Goal: Communication & Community: Answer question/provide support

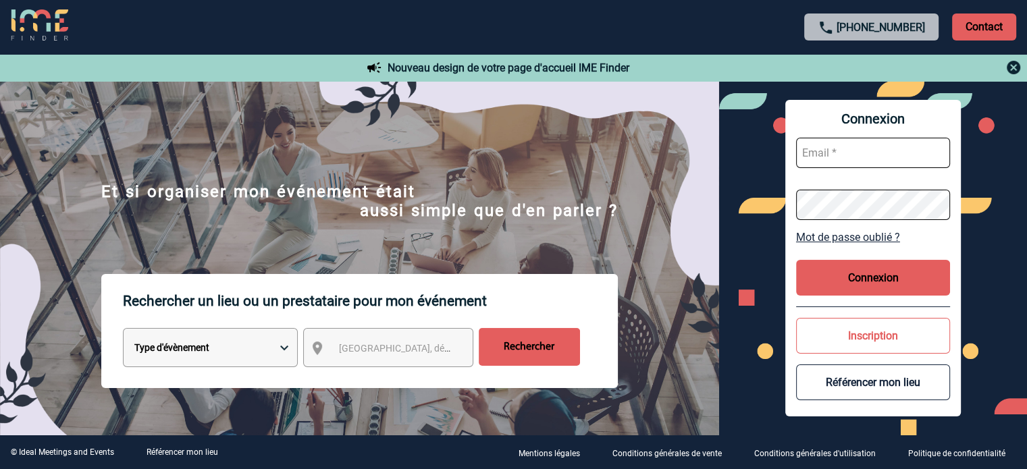
type input "[EMAIL_ADDRESS][DOMAIN_NAME]"
click at [834, 281] on button "Connexion" at bounding box center [873, 278] width 154 height 36
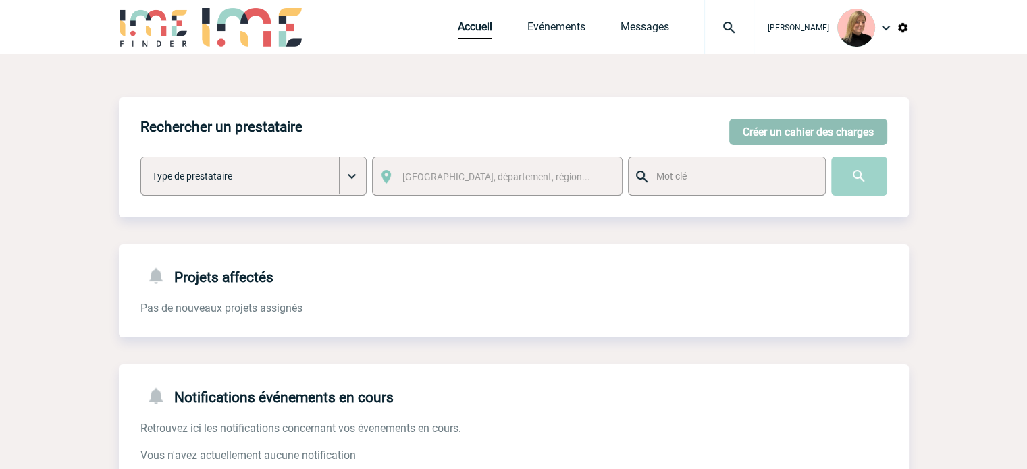
click at [794, 128] on button "Créer un cahier des charges" at bounding box center [808, 132] width 158 height 26
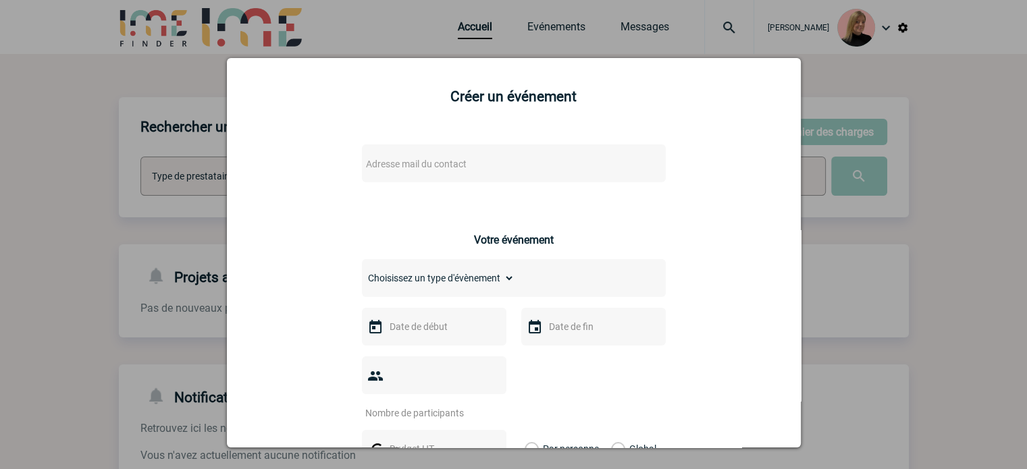
click at [430, 155] on div "Adresse mail du contact" at bounding box center [514, 163] width 304 height 38
click at [431, 161] on span "Adresse mail du contact" at bounding box center [479, 164] width 236 height 19
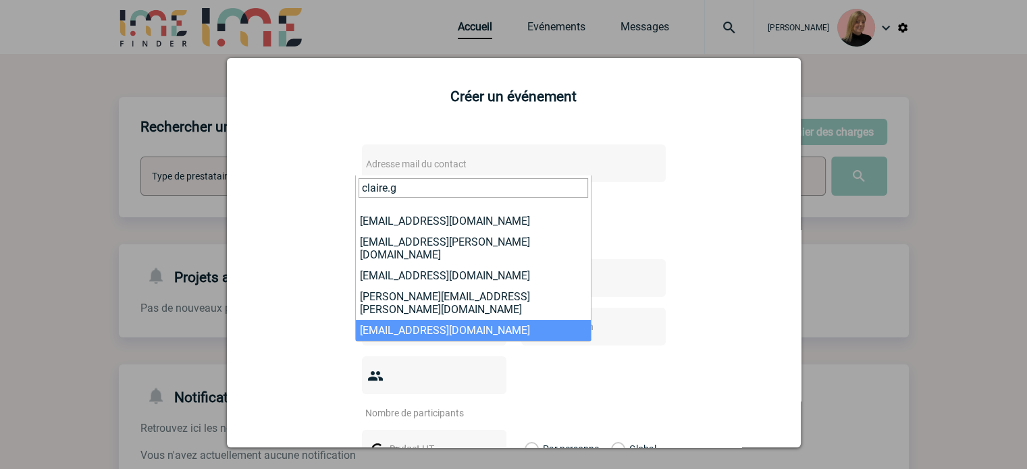
type input "claire.g"
select select "133134"
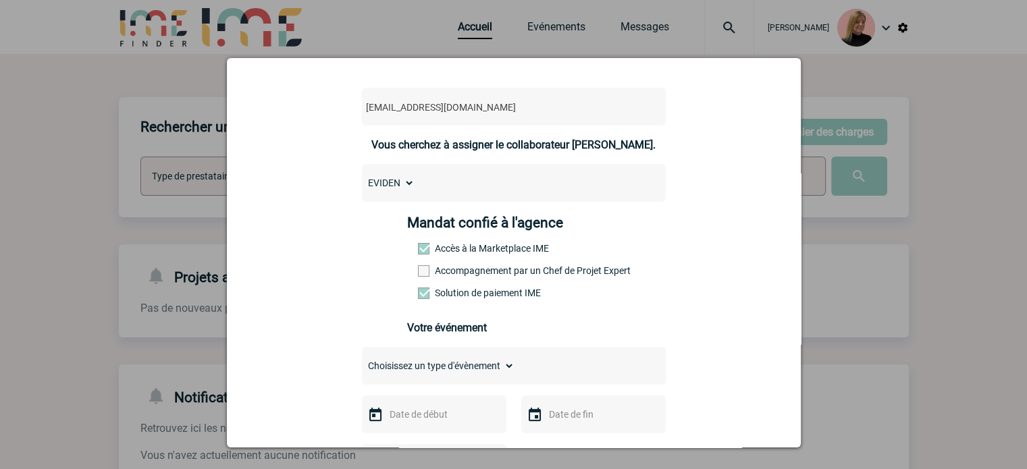
scroll to position [203, 0]
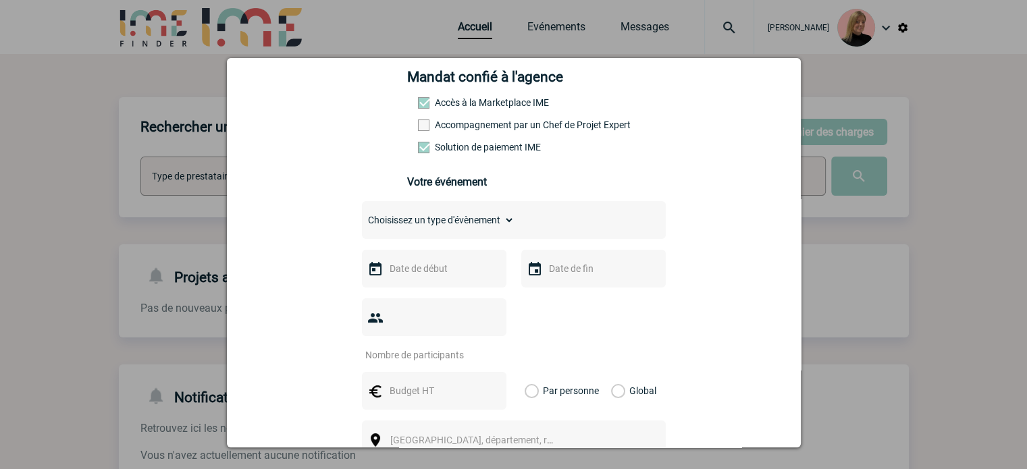
click at [417, 230] on select "Choisissez un type d'évènement Séminaire avec nuitée Séminaire sans nuitée Repa…" at bounding box center [438, 220] width 153 height 19
click at [443, 227] on select "Choisissez un type d'évènement Séminaire avec nuitée Séminaire sans nuitée Repa…" at bounding box center [438, 220] width 153 height 19
select select "9"
click at [362, 215] on select "Choisissez un type d'évènement Séminaire avec nuitée Séminaire sans nuitée Repa…" at bounding box center [438, 220] width 153 height 19
click at [389, 277] on input "text" at bounding box center [432, 269] width 93 height 18
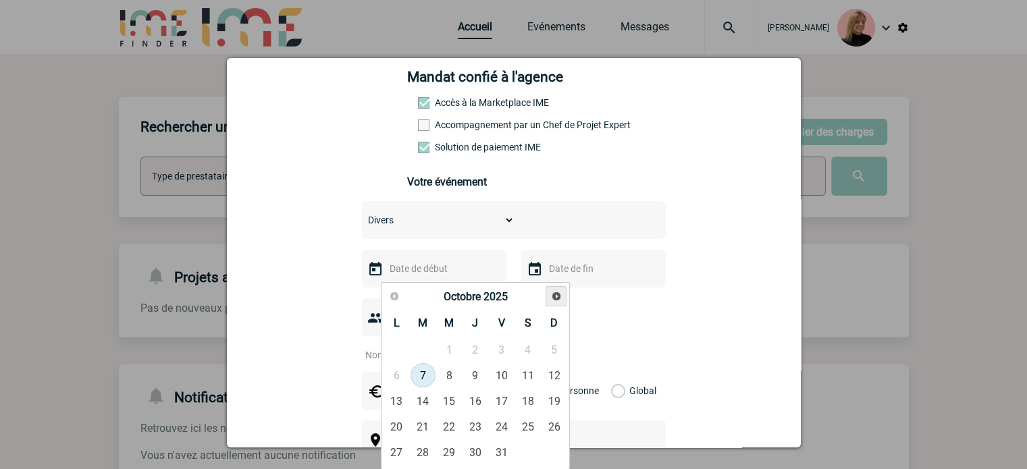
click at [556, 297] on span "Suivant" at bounding box center [556, 296] width 11 height 11
click at [415, 430] on link "18" at bounding box center [422, 427] width 25 height 24
type input "18-11-2025"
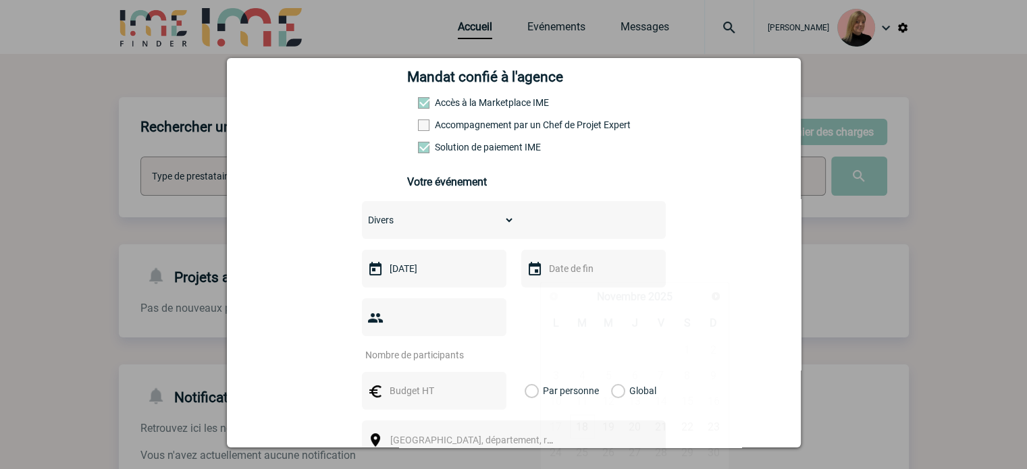
click at [572, 277] on input "text" at bounding box center [591, 269] width 93 height 18
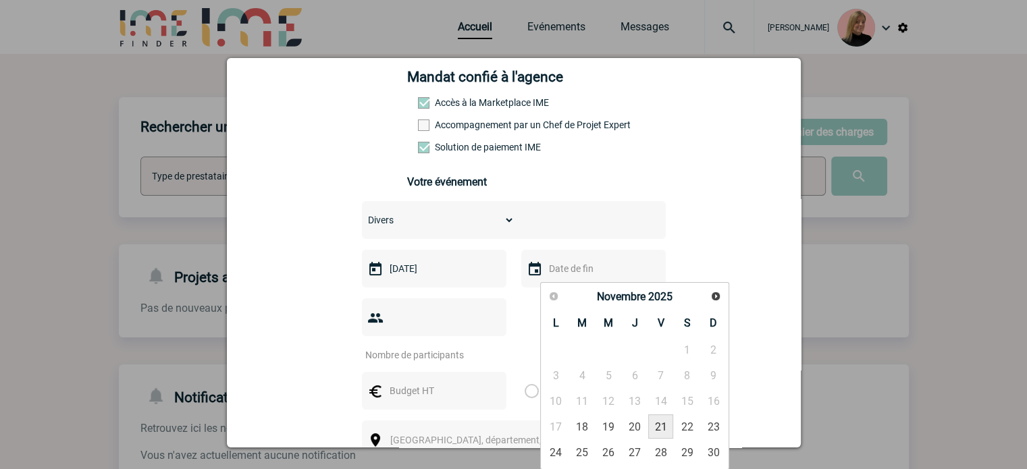
click at [666, 423] on link "21" at bounding box center [660, 427] width 25 height 24
type input "21-11-2025"
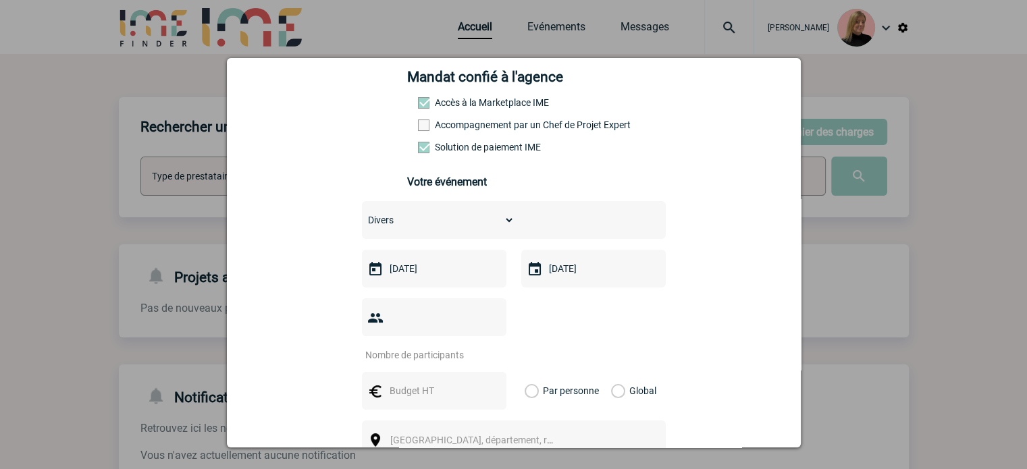
click at [400, 346] on input "number" at bounding box center [425, 355] width 127 height 18
type input "1"
click at [611, 372] on label "Global" at bounding box center [615, 391] width 9 height 38
click at [0, 0] on input "Global" at bounding box center [0, 0] width 0 height 0
click at [444, 382] on input "text" at bounding box center [432, 391] width 93 height 18
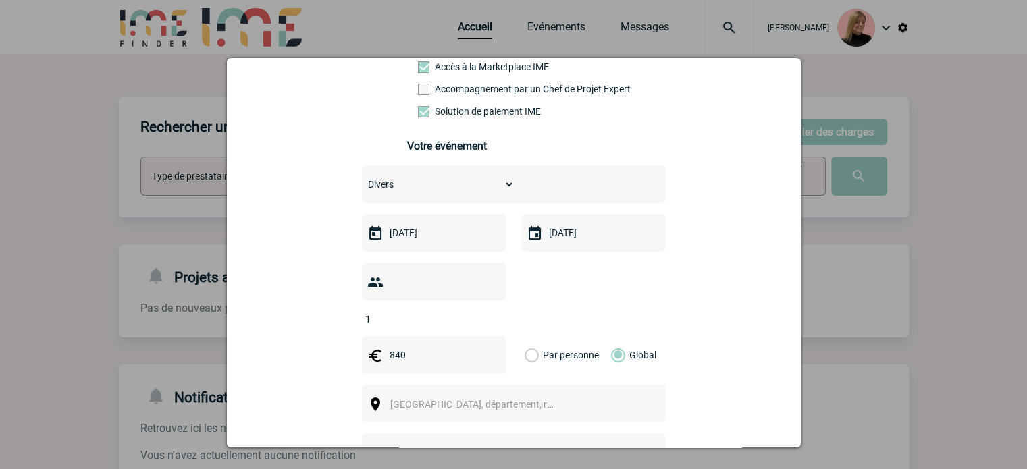
scroll to position [270, 0]
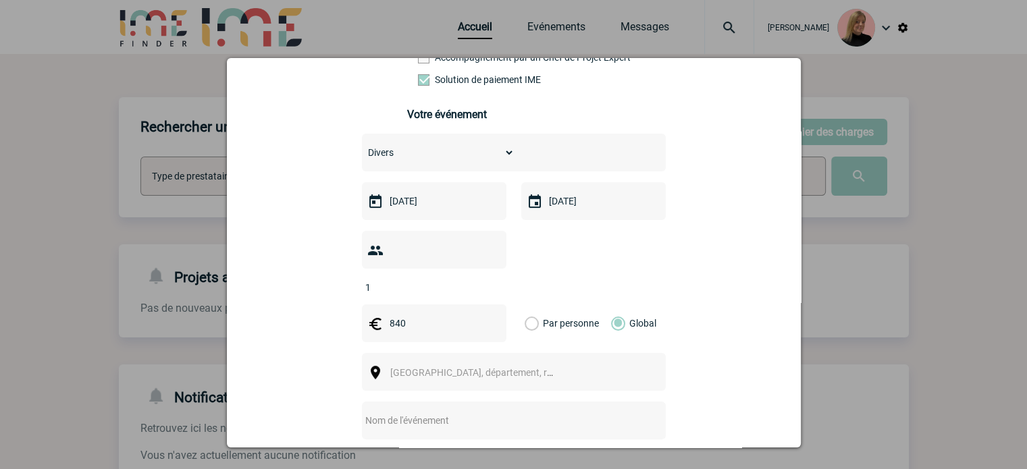
type input "840"
click at [525, 366] on div "Ville, département, région..." at bounding box center [514, 372] width 304 height 38
click at [527, 363] on span "Ville, département, région..." at bounding box center [478, 372] width 186 height 19
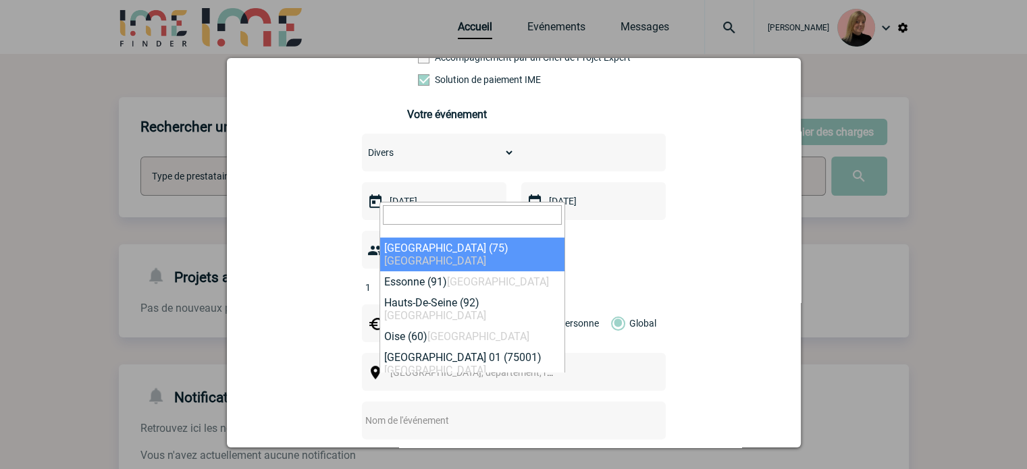
select select "3"
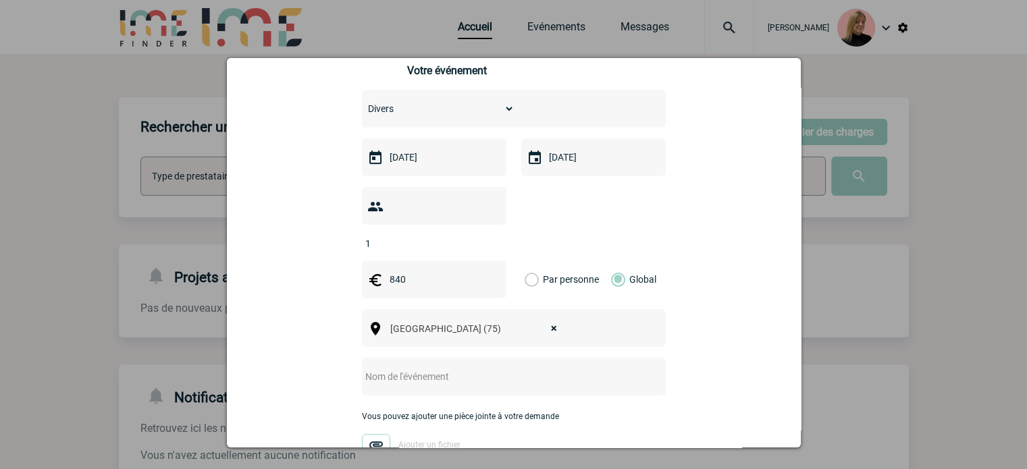
scroll to position [338, 0]
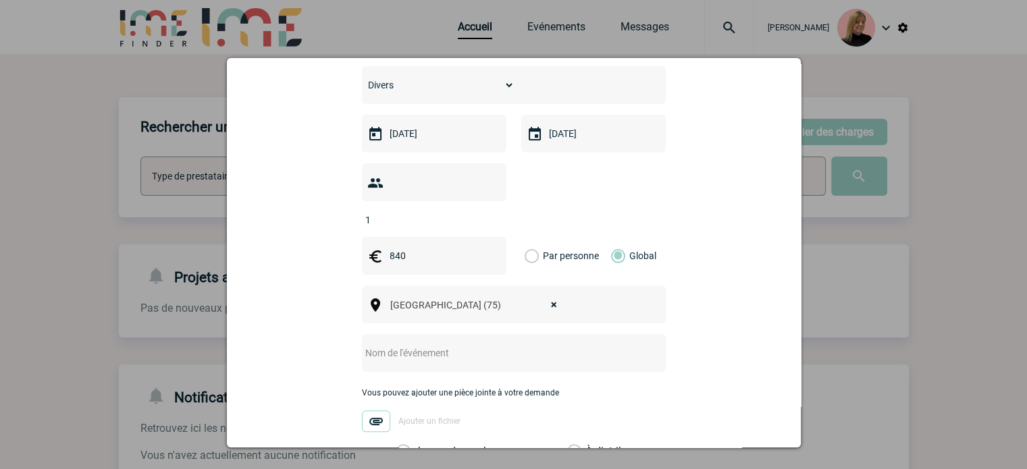
click at [383, 344] on input "text" at bounding box center [496, 353] width 268 height 18
click at [524, 344] on input "CENTRALISATION - Inscription" at bounding box center [496, 353] width 268 height 18
paste input "Milipol Paris 2025"
click at [489, 344] on input "CENTRALISATION - Inscription Milipol Paris 2025" at bounding box center [496, 353] width 268 height 18
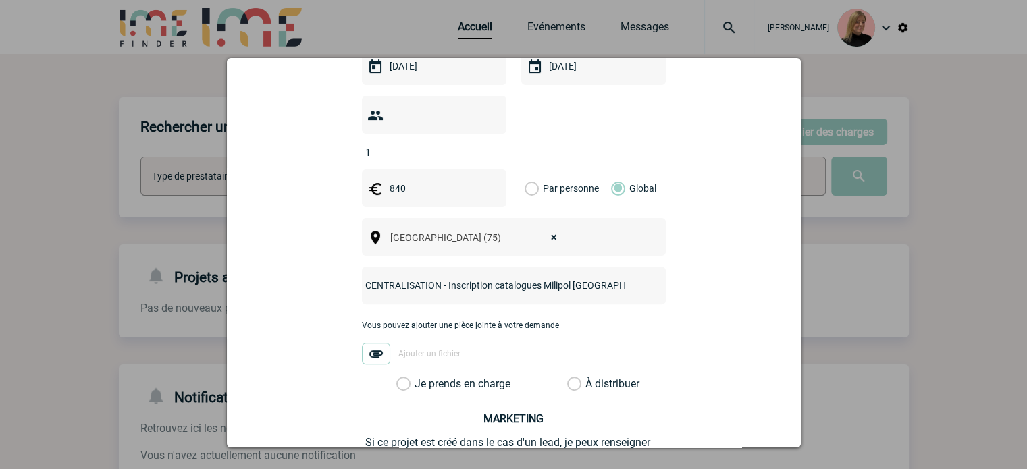
type input "CENTRALISATION - Inscription catalogues Milipol Paris 2025"
drag, startPoint x: 473, startPoint y: 358, endPoint x: 477, endPoint y: 366, distance: 8.8
click at [419, 377] on label "Je prends en charge" at bounding box center [407, 384] width 23 height 14
click at [0, 0] on input "Je prends en charge" at bounding box center [0, 0] width 0 height 0
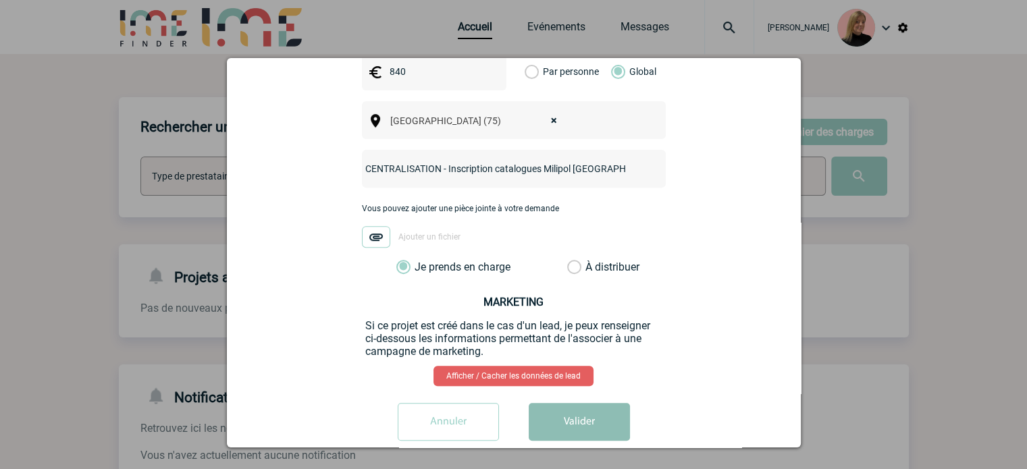
scroll to position [525, 0]
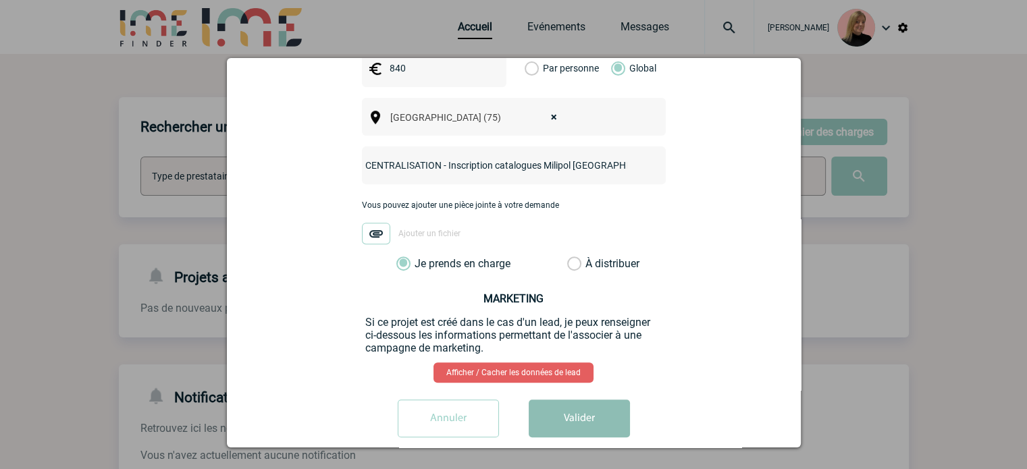
click at [566, 400] on button "Valider" at bounding box center [579, 419] width 101 height 38
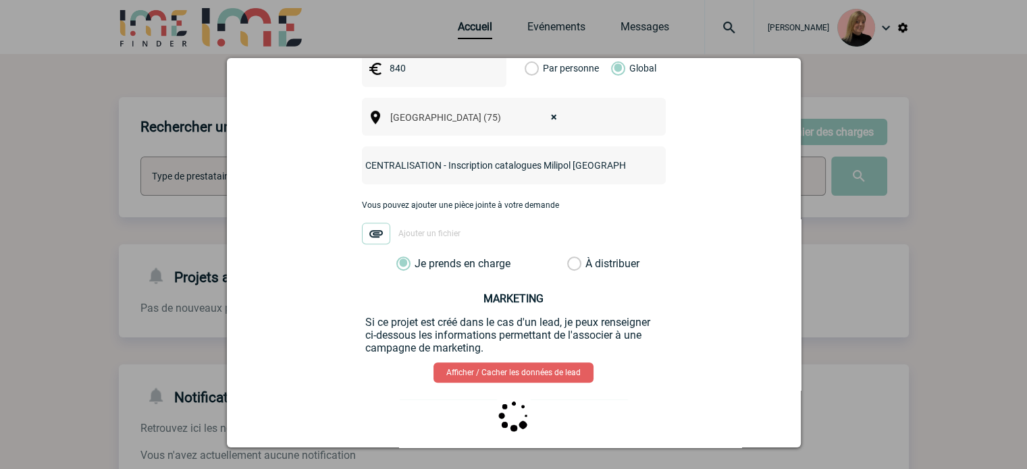
scroll to position [0, 0]
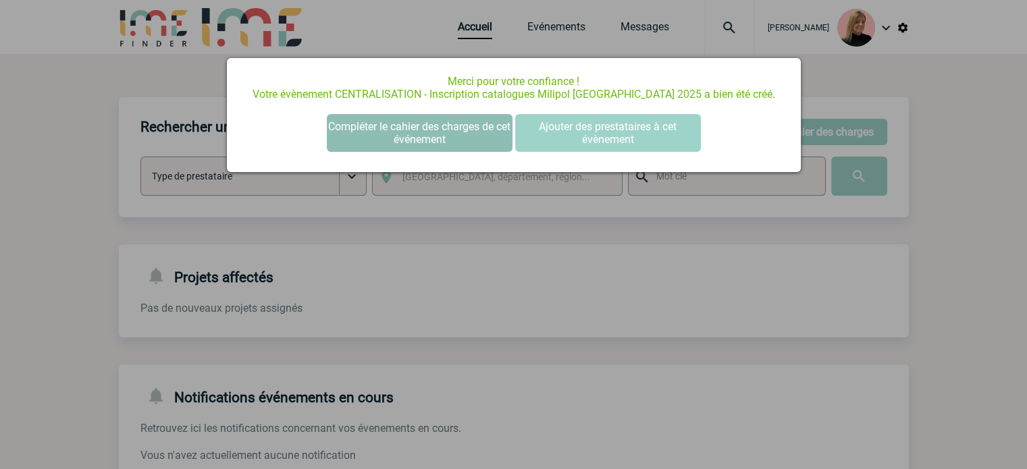
click at [466, 134] on button "Compléter le cahier des charges de cet événement" at bounding box center [420, 133] width 186 height 38
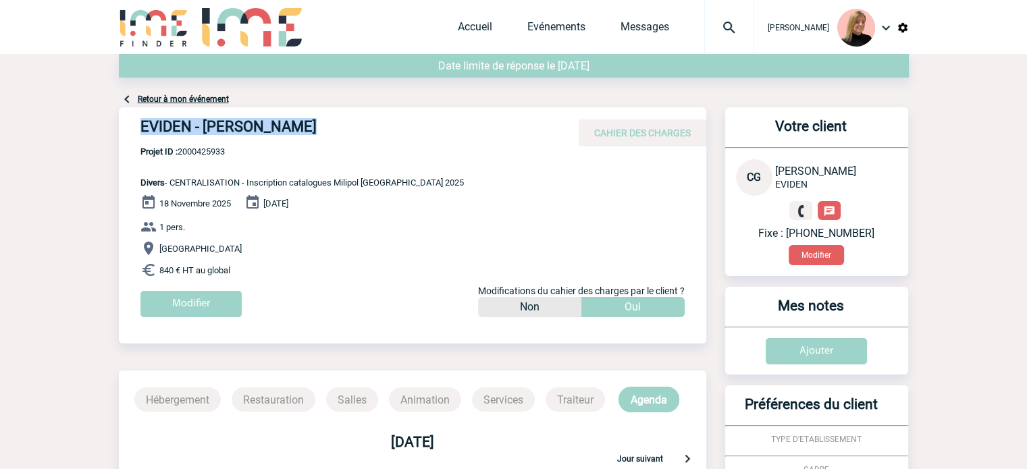
drag, startPoint x: 139, startPoint y: 118, endPoint x: 356, endPoint y: 117, distance: 217.4
click at [356, 117] on div "EVIDEN - Claire GHIONE CAHIER DES CHARGES" at bounding box center [412, 126] width 587 height 39
copy h4 "EVIDEN - Claire GHIONE"
click at [204, 153] on span "Projet ID : 2000425933" at bounding box center [301, 151] width 323 height 10
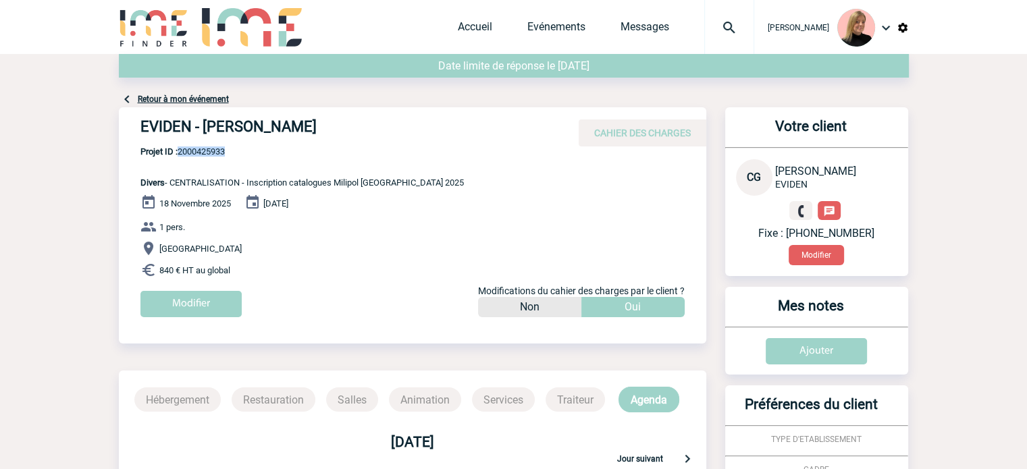
copy span "2000425933"
click at [561, 26] on link "Evénements" at bounding box center [556, 29] width 58 height 19
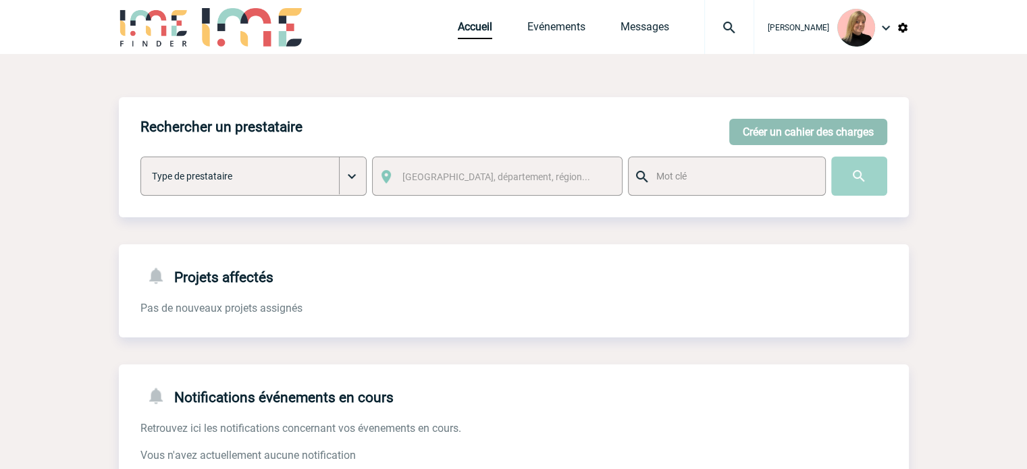
click at [782, 142] on button "Créer un cahier des charges" at bounding box center [808, 132] width 158 height 26
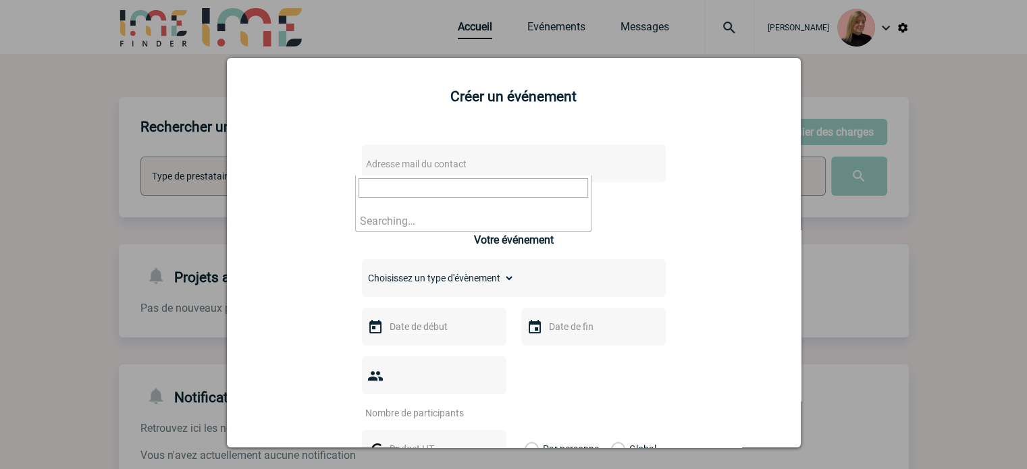
click at [435, 167] on span "Adresse mail du contact" at bounding box center [416, 164] width 101 height 11
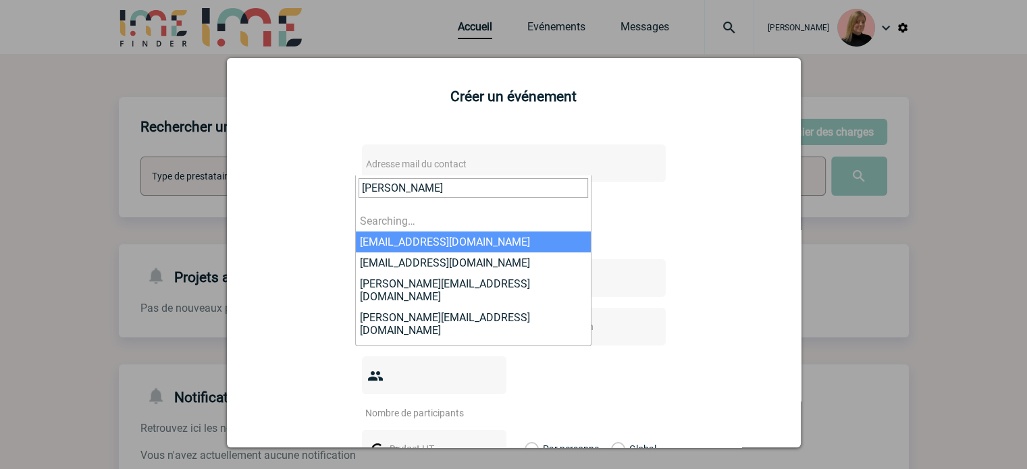
type input "felicitas"
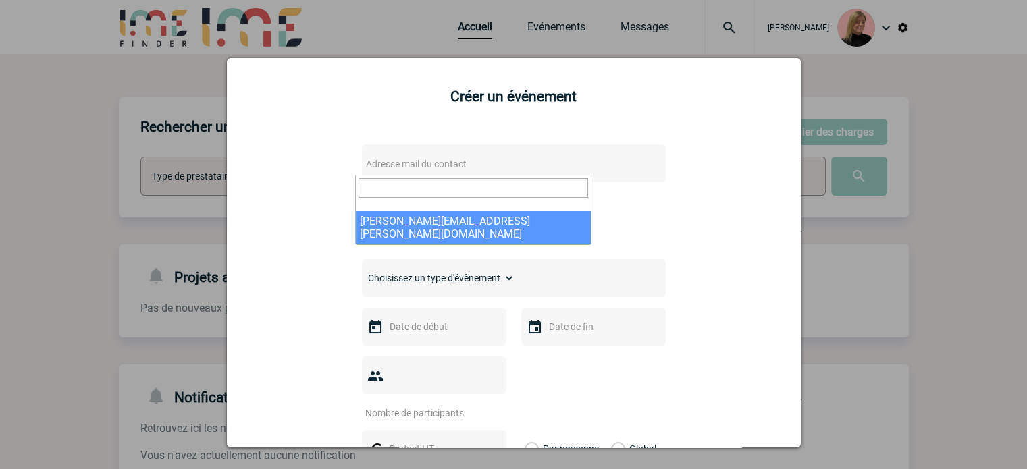
select select "133135"
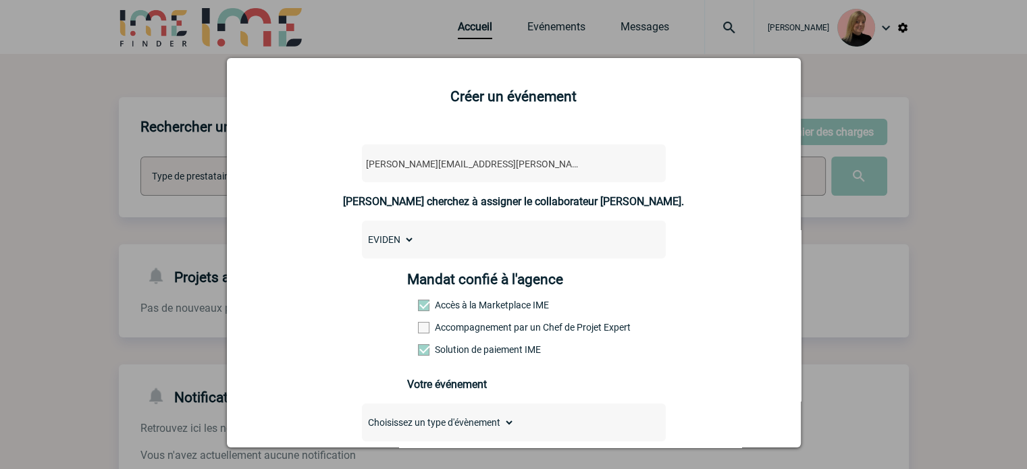
scroll to position [203, 0]
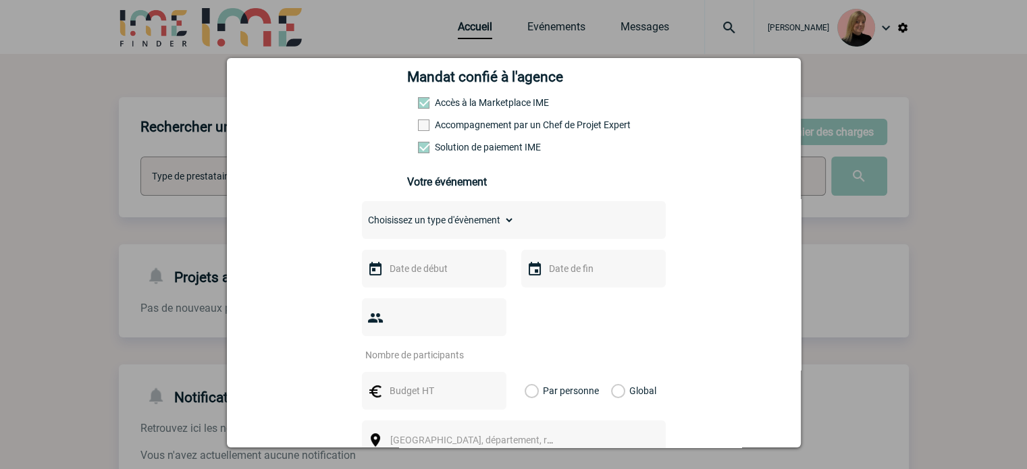
click at [452, 223] on select "Choisissez un type d'évènement Séminaire avec nuitée Séminaire sans nuitée Repa…" at bounding box center [438, 220] width 153 height 19
click at [452, 230] on select "Choisissez un type d'évènement Séminaire avec nuitée Séminaire sans nuitée Repa…" at bounding box center [438, 220] width 153 height 19
select select "1"
click at [362, 215] on select "Choisissez un type d'évènement Séminaire avec nuitée Séminaire sans nuitée Repa…" at bounding box center [438, 220] width 153 height 19
click at [435, 269] on input "text" at bounding box center [432, 269] width 93 height 18
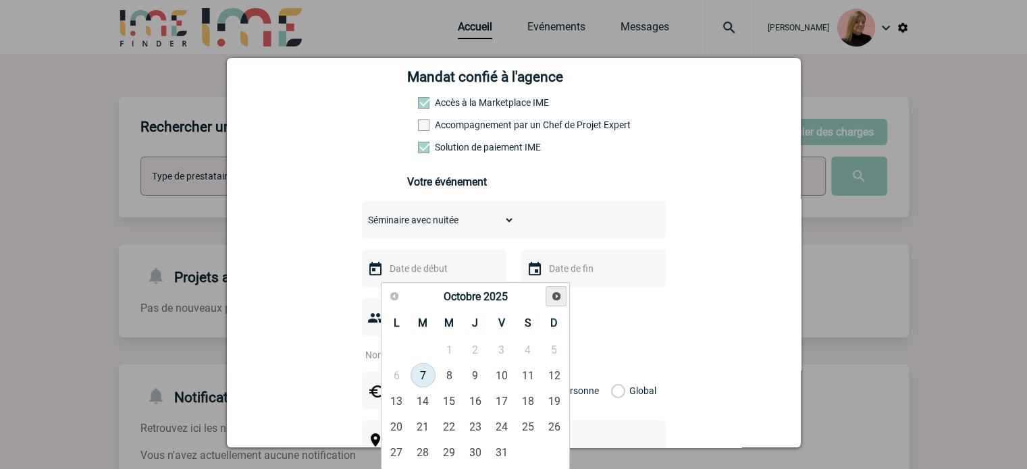
click at [556, 287] on link "Suivant" at bounding box center [555, 296] width 21 height 21
click at [475, 370] on link "6" at bounding box center [474, 375] width 25 height 24
type input "06-11-2025"
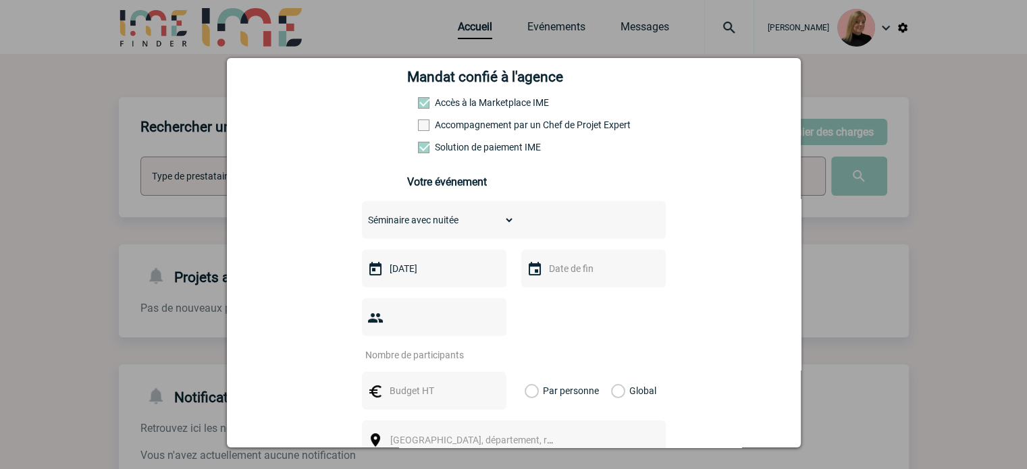
click at [578, 272] on input "text" at bounding box center [591, 269] width 93 height 18
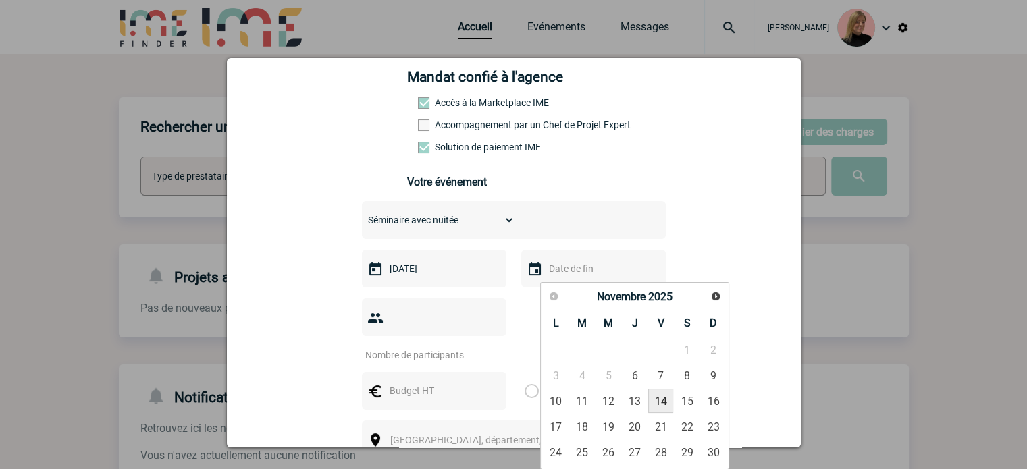
click at [656, 400] on link "14" at bounding box center [660, 401] width 25 height 24
type input "14-11-2025"
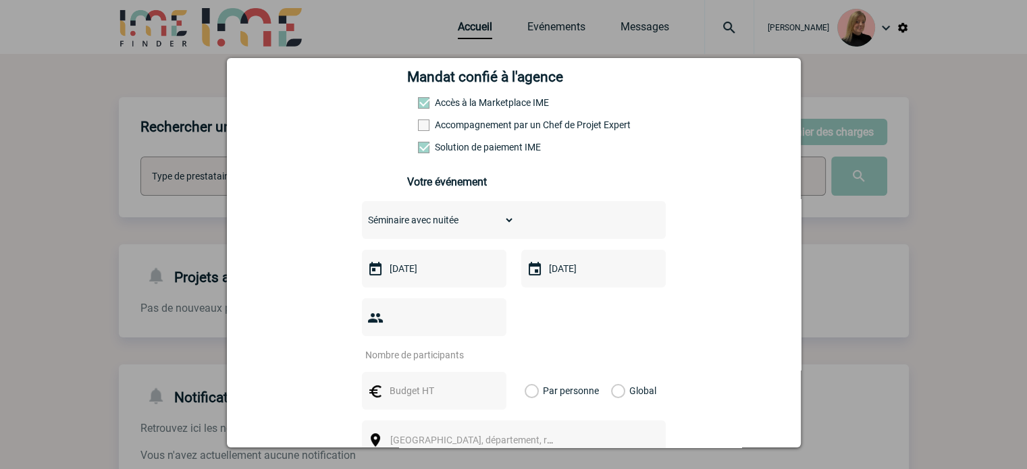
click at [425, 346] on input "number" at bounding box center [425, 355] width 127 height 18
type input "15"
click at [405, 382] on input "text" at bounding box center [432, 391] width 93 height 18
click at [620, 372] on label "Global" at bounding box center [615, 391] width 9 height 38
click at [0, 0] on input "Global" at bounding box center [0, 0] width 0 height 0
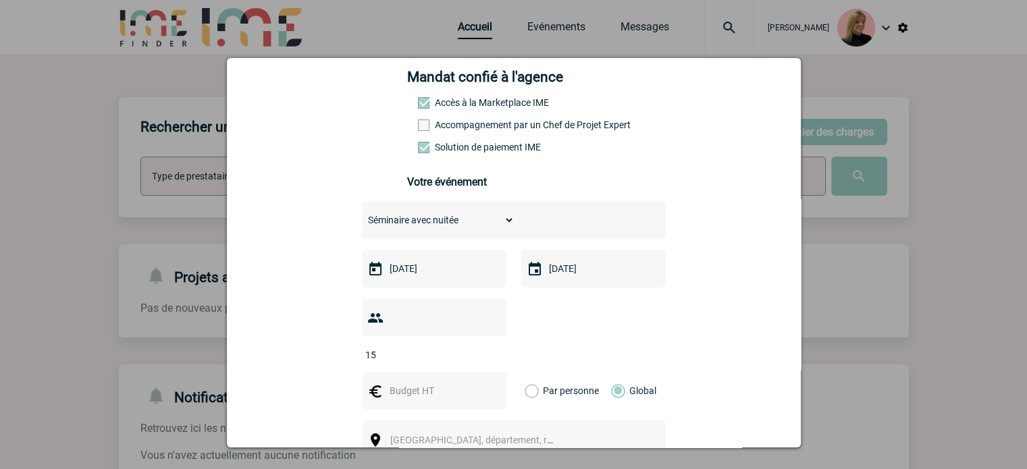
click at [408, 382] on input "text" at bounding box center [432, 391] width 93 height 18
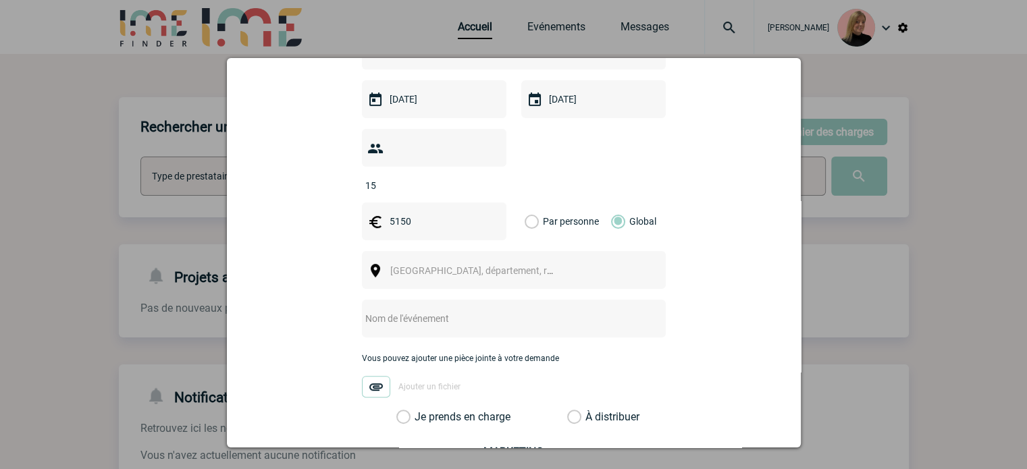
scroll to position [405, 0]
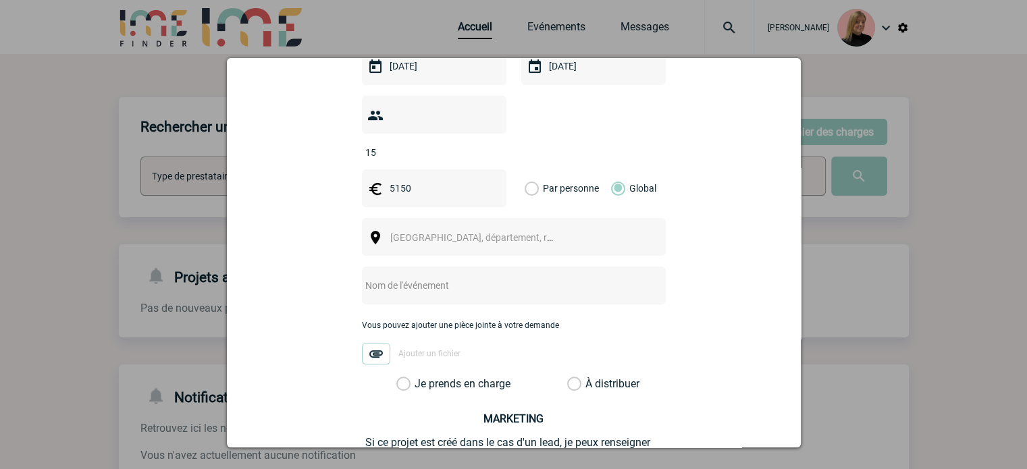
type input "5150"
click at [451, 232] on span "Ville, département, région..." at bounding box center [484, 237] width 188 height 11
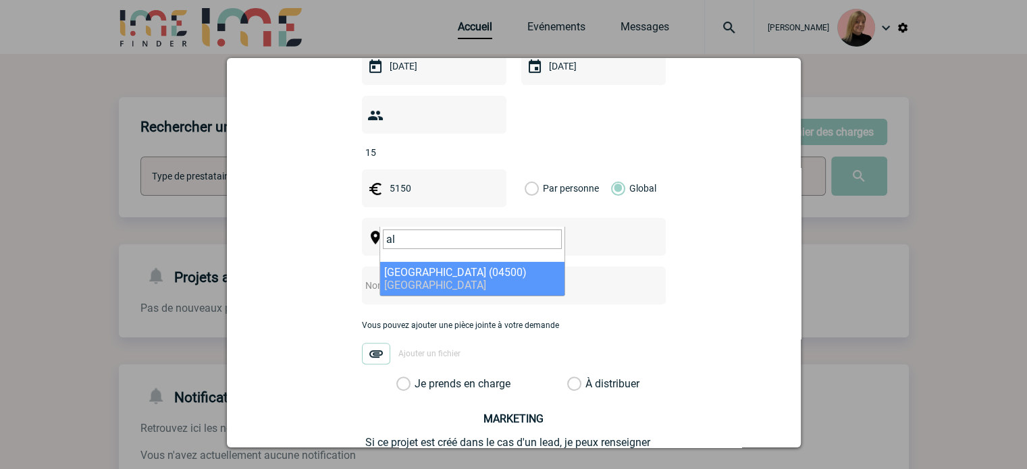
type input "a"
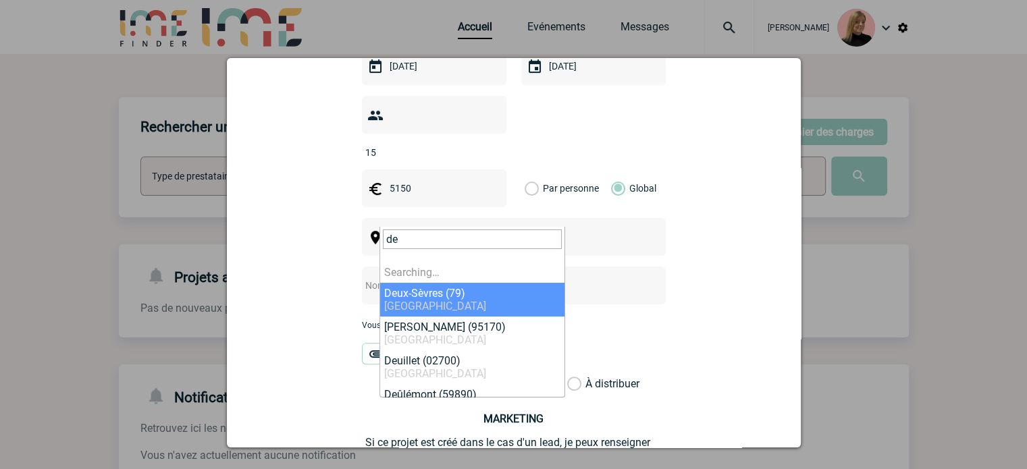
type input "d"
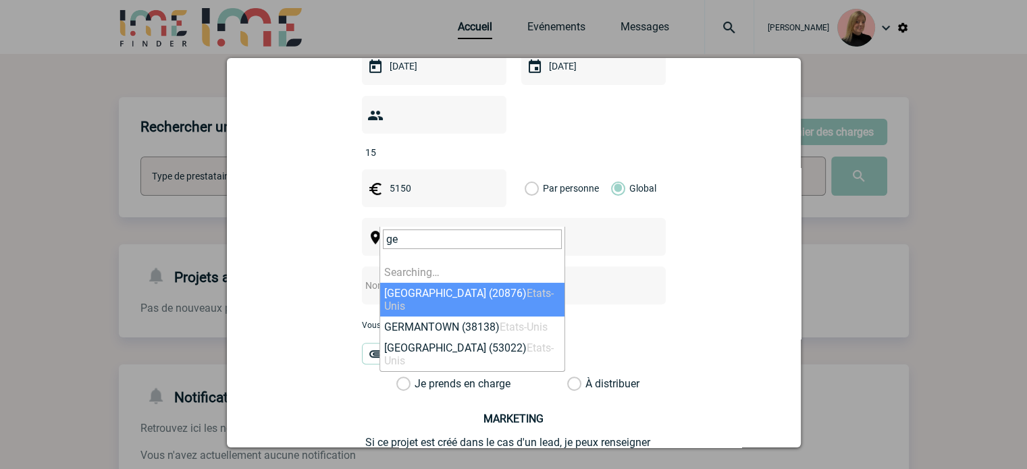
type input "g"
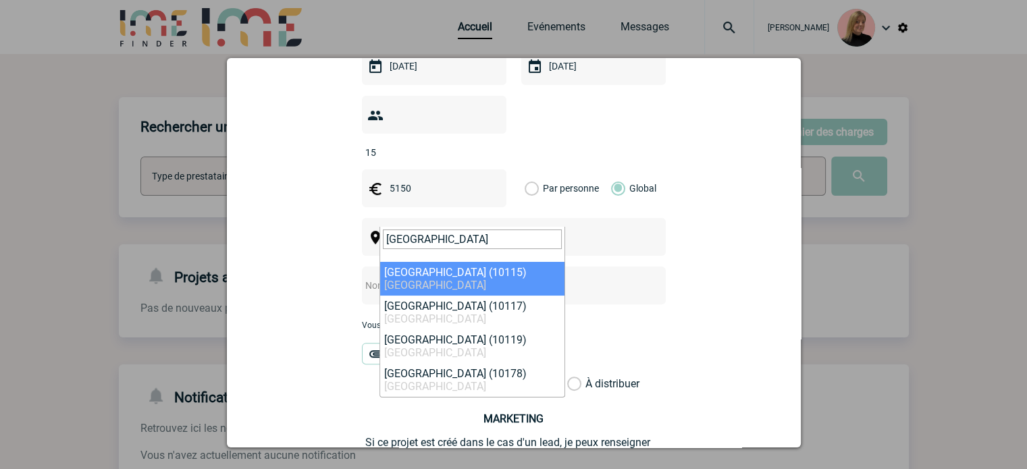
type input "berlin"
select select "311026"
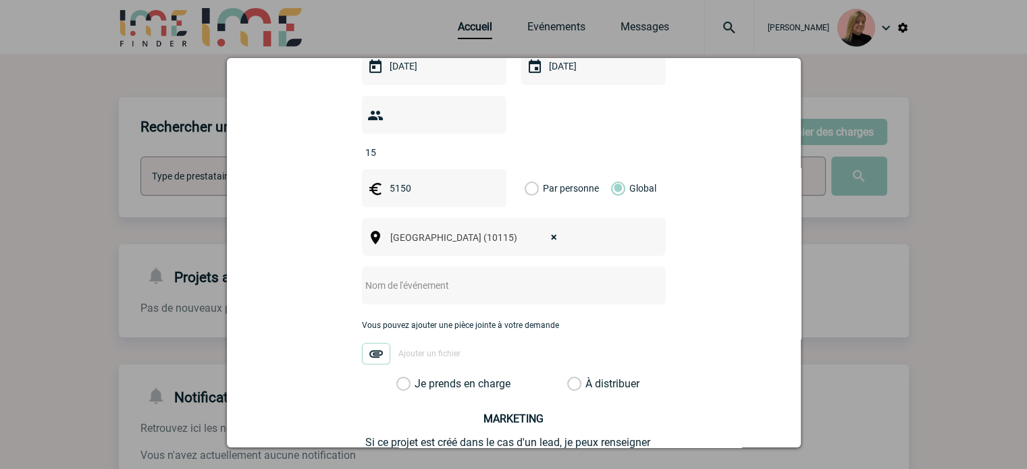
click at [466, 277] on input "text" at bounding box center [496, 286] width 268 height 18
click at [456, 277] on input "text" at bounding box center [496, 286] width 268 height 18
paste input "BC/AI roadshow"
type input "CENTRALISATION - BC/AI roadshow"
click at [419, 377] on label "Je prends en charge" at bounding box center [407, 384] width 23 height 14
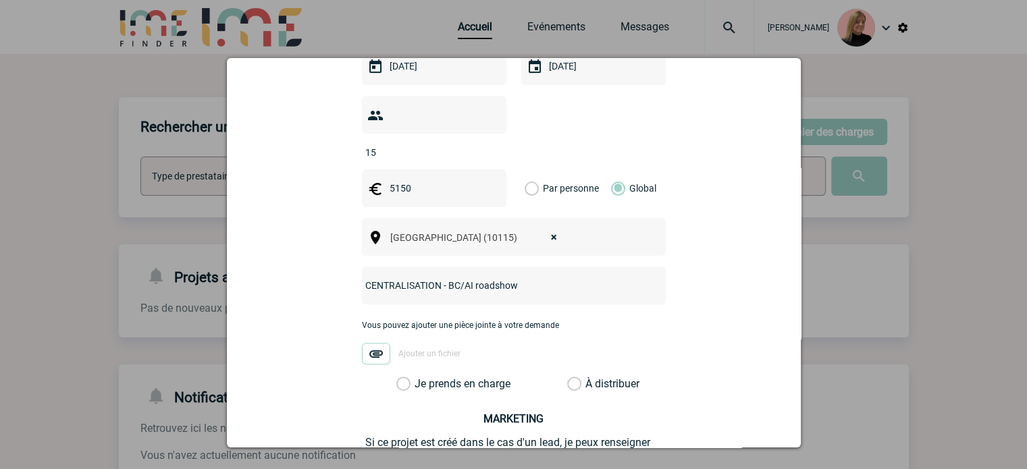
click at [0, 0] on input "Je prends en charge" at bounding box center [0, 0] width 0 height 0
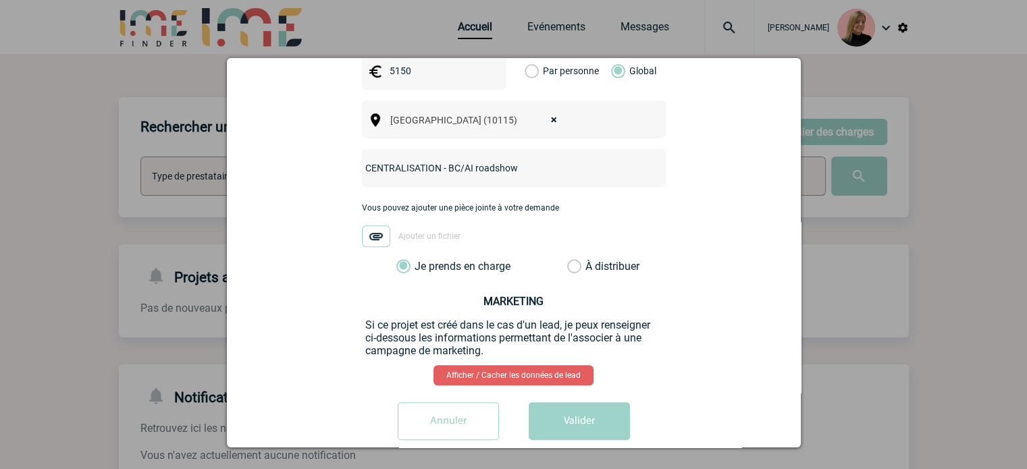
scroll to position [525, 0]
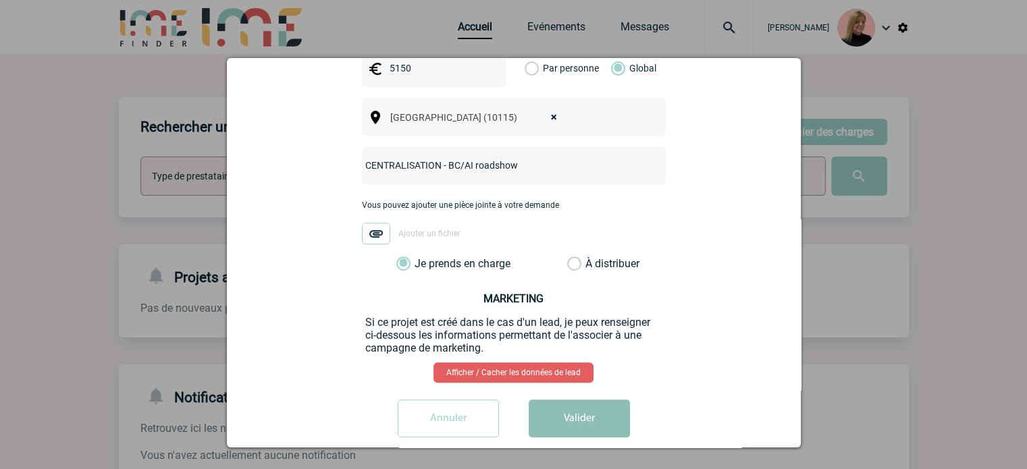
click at [589, 400] on button "Valider" at bounding box center [579, 419] width 101 height 38
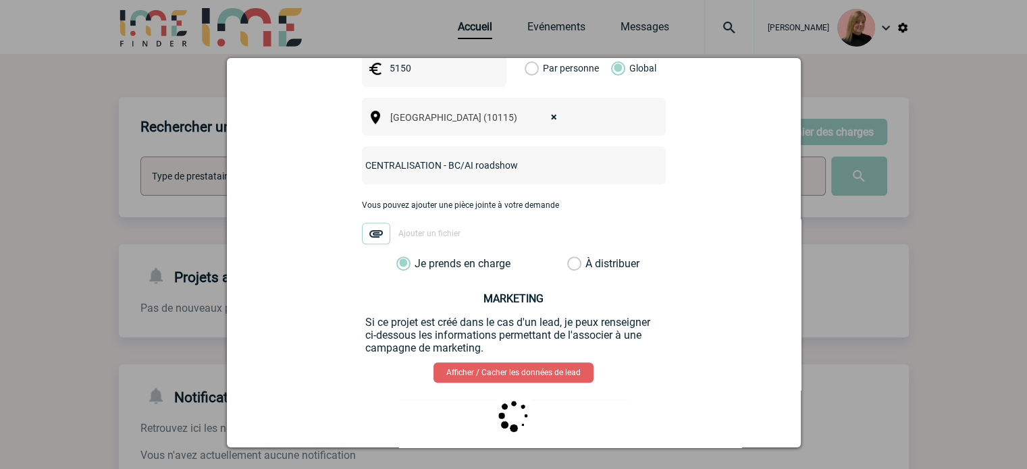
scroll to position [0, 0]
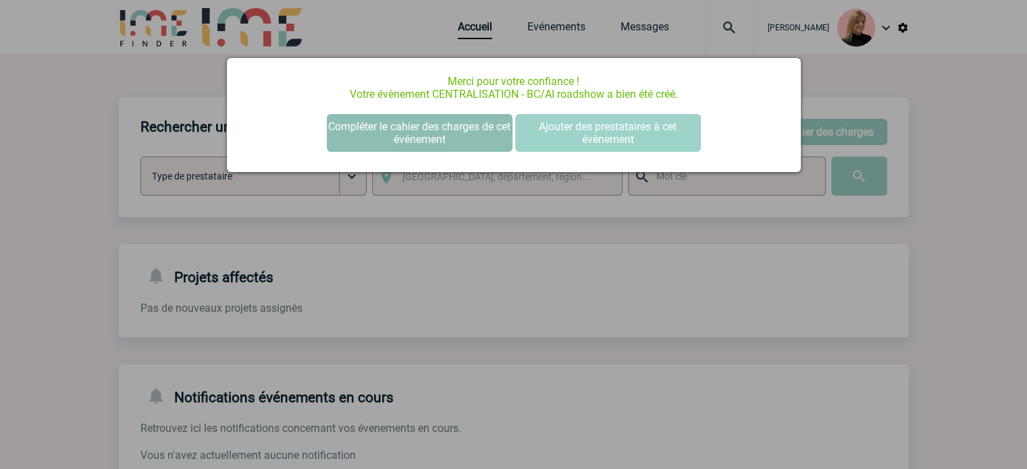
click at [478, 141] on button "Compléter le cahier des charges de cet événement" at bounding box center [420, 133] width 186 height 38
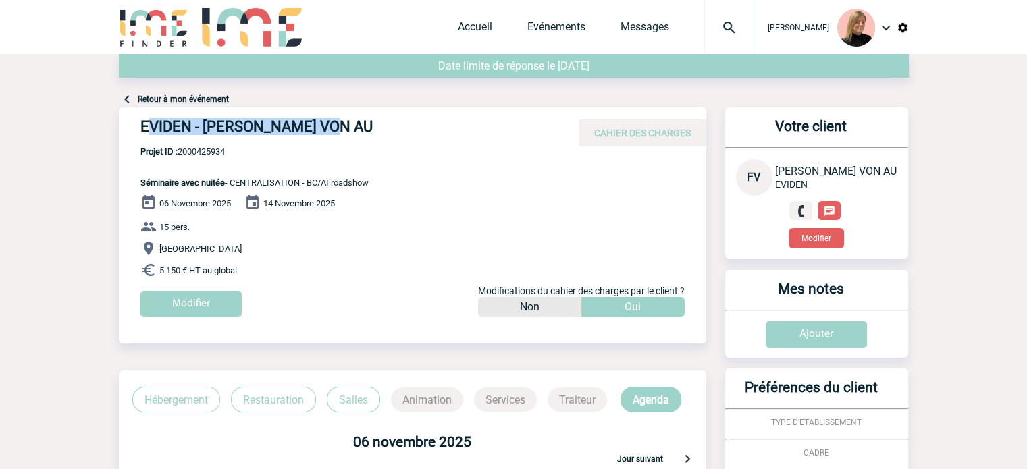
drag, startPoint x: 145, startPoint y: 129, endPoint x: 389, endPoint y: 134, distance: 243.8
click at [389, 134] on h4 "EVIDEN - [PERSON_NAME] VON AU" at bounding box center [342, 129] width 405 height 23
click at [147, 124] on h4 "EVIDEN - [PERSON_NAME] VON AU" at bounding box center [342, 129] width 405 height 23
click at [146, 133] on h4 "EVIDEN - [PERSON_NAME] VON AU" at bounding box center [342, 129] width 405 height 23
drag, startPoint x: 133, startPoint y: 125, endPoint x: 141, endPoint y: 126, distance: 8.1
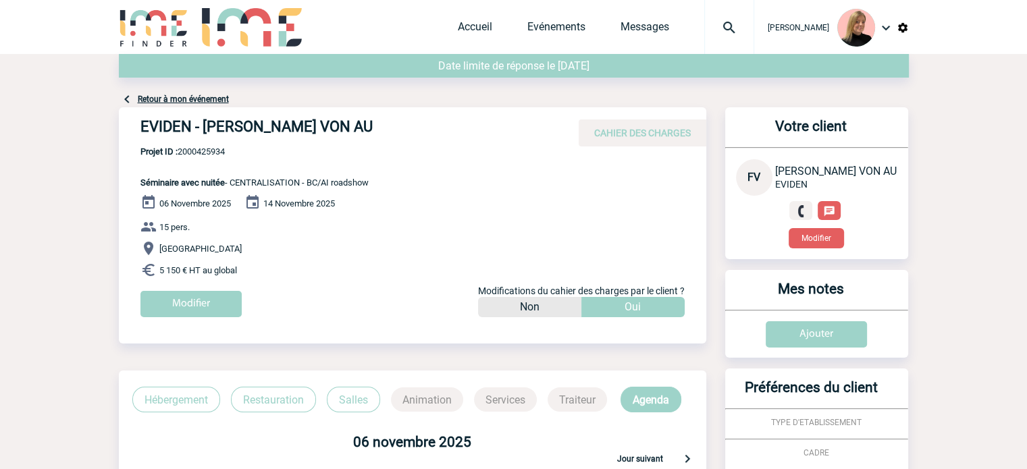
click at [136, 126] on div "EVIDEN - Felicitas VON AU CAHIER DES CHARGES" at bounding box center [412, 126] width 587 height 39
drag, startPoint x: 142, startPoint y: 126, endPoint x: 382, endPoint y: 126, distance: 240.3
click at [382, 126] on h4 "EVIDEN - Felicitas VON AU" at bounding box center [342, 129] width 405 height 23
copy h4 "EVIDEN - Felicitas VON AU"
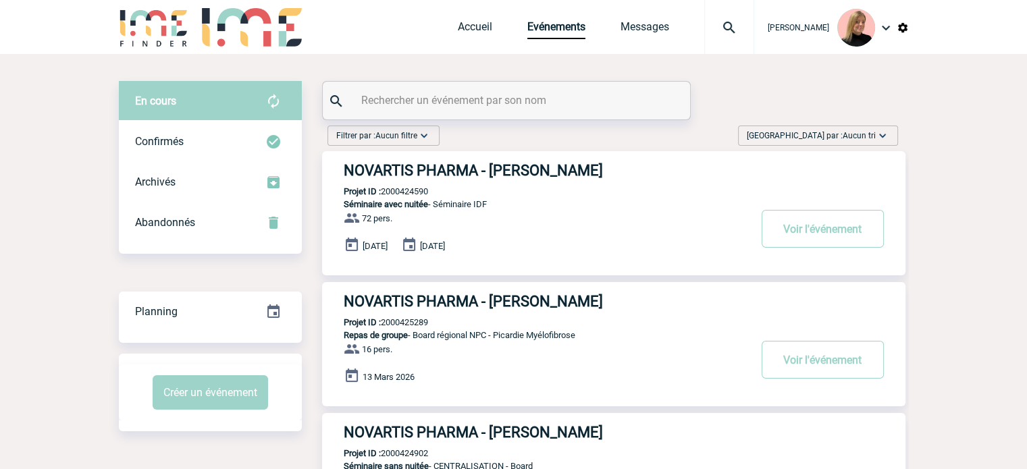
drag, startPoint x: 864, startPoint y: 132, endPoint x: 857, endPoint y: 169, distance: 38.4
click at [863, 132] on span "Aucun tri" at bounding box center [859, 135] width 33 height 9
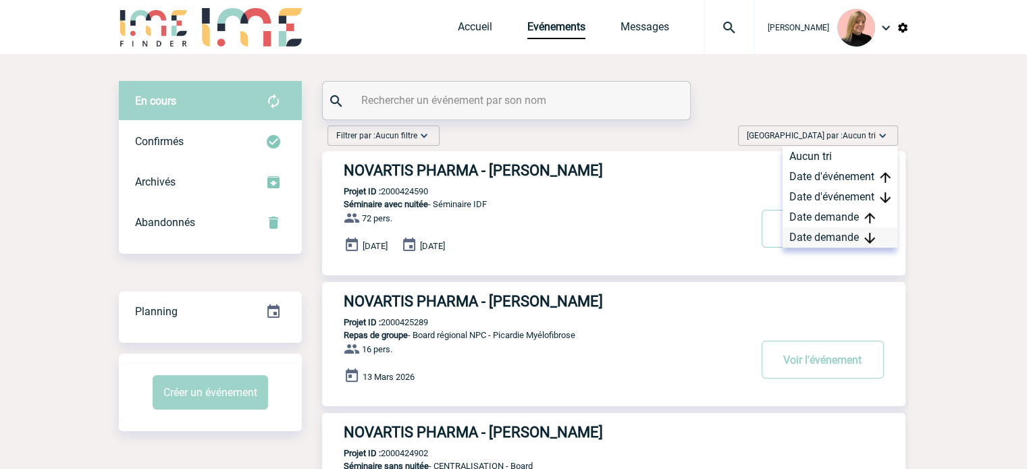
click at [849, 241] on div "Date demande" at bounding box center [839, 238] width 115 height 20
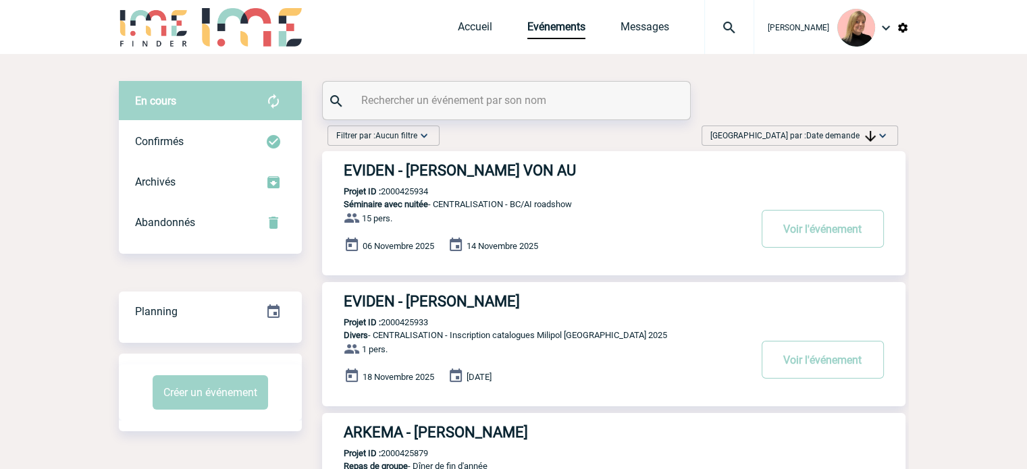
click at [614, 208] on p "Séminaire avec nuitée - CENTRALISATION - BC/AI roadshow" at bounding box center [535, 204] width 427 height 10
click at [818, 232] on button "Voir l'événement" at bounding box center [823, 229] width 122 height 38
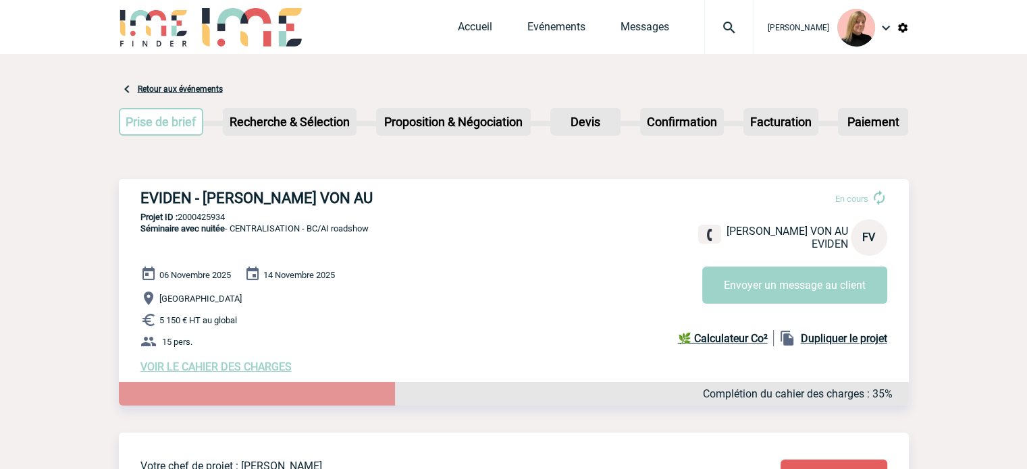
drag, startPoint x: 309, startPoint y: 226, endPoint x: 434, endPoint y: 232, distance: 125.7
click at [434, 232] on div "EVIDEN - Felicitas VON AU En cours Felicitas VON AU EVIDEN FV Envoyer un messag…" at bounding box center [514, 281] width 790 height 205
copy span "BC/AI roadshow"
click at [214, 215] on p "Projet ID : 2000425934" at bounding box center [514, 217] width 790 height 10
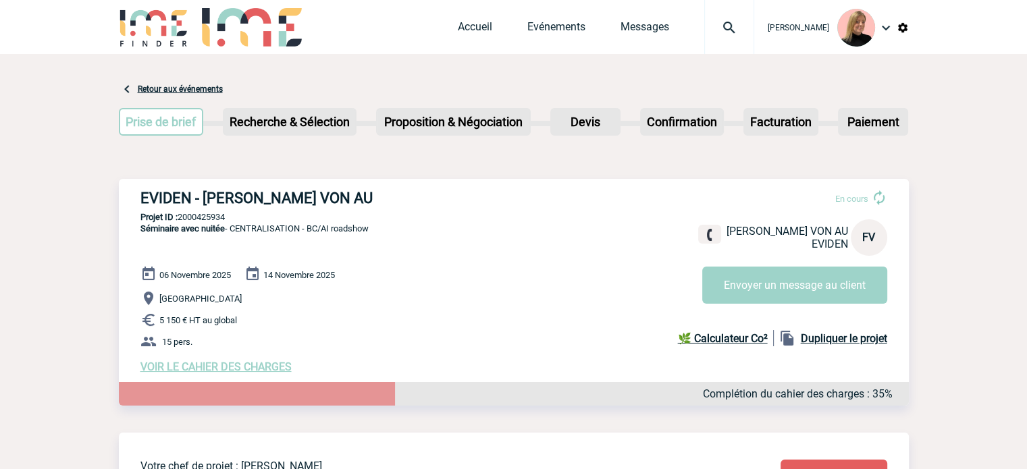
copy p "2000425934"
click at [211, 217] on p "Projet ID : 2000425934" at bounding box center [514, 217] width 790 height 10
copy p "2000425934"
click at [748, 34] on img at bounding box center [729, 28] width 49 height 16
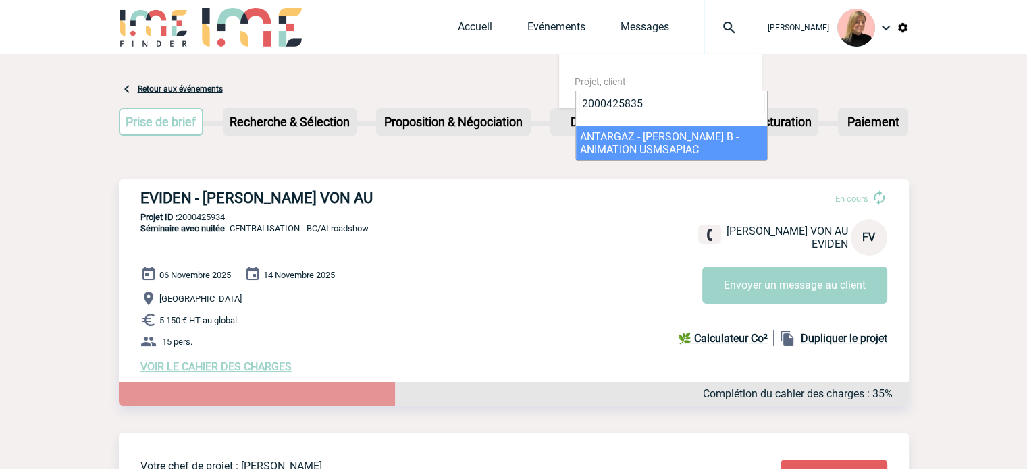
type input "2000425835"
select select "25336"
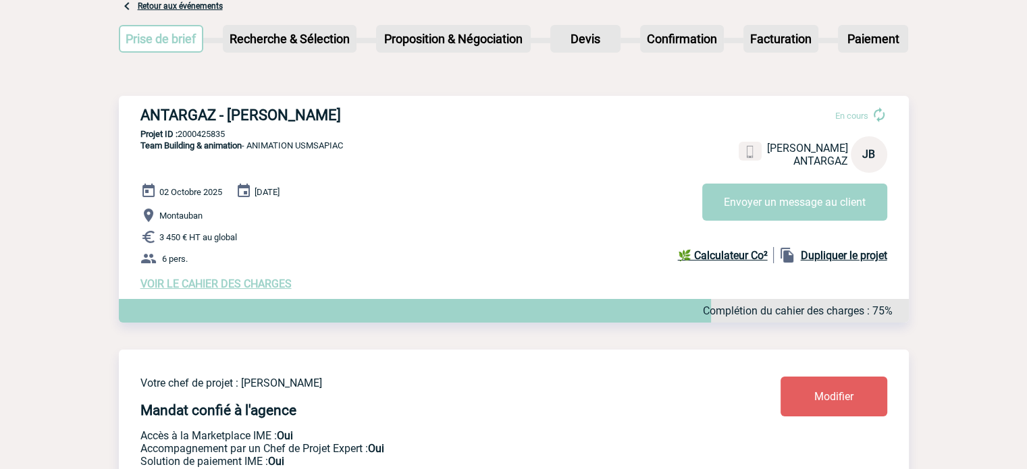
scroll to position [270, 0]
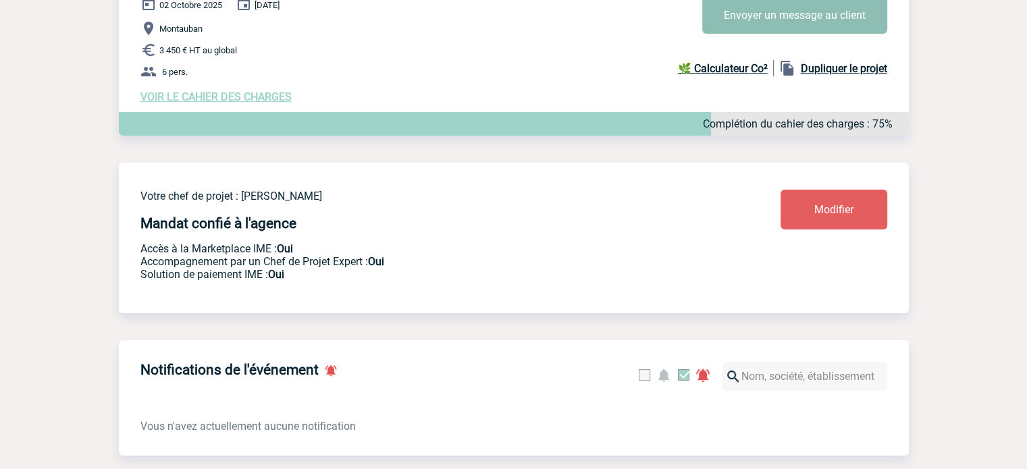
click at [865, 17] on button "Envoyer un message au client" at bounding box center [794, 15] width 185 height 37
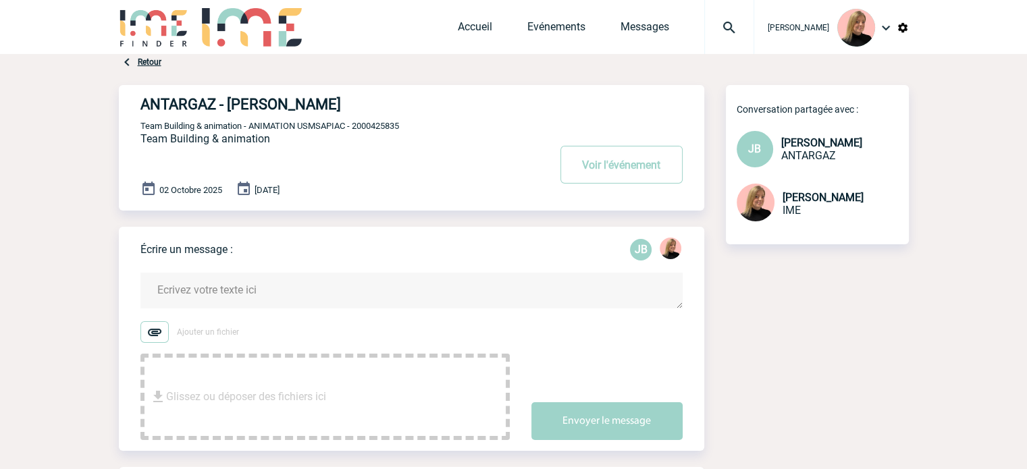
click at [305, 282] on textarea at bounding box center [411, 291] width 542 height 36
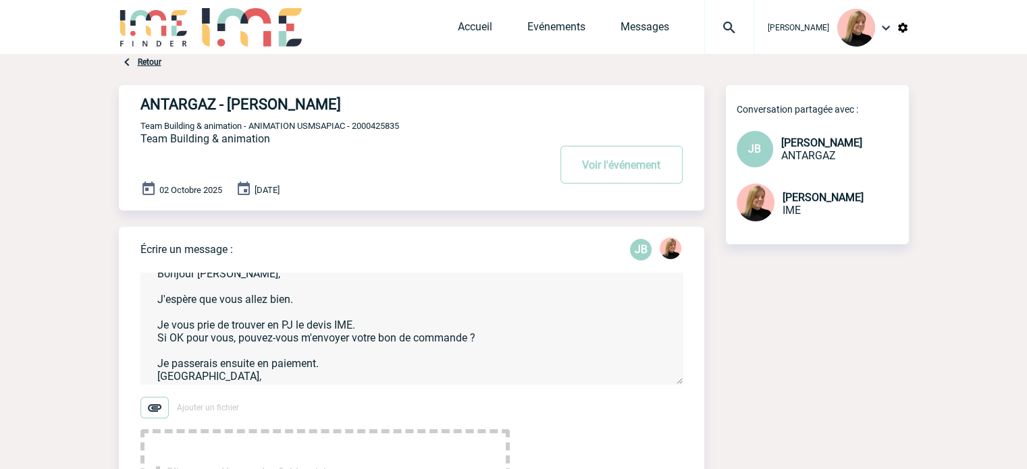
scroll to position [29, 0]
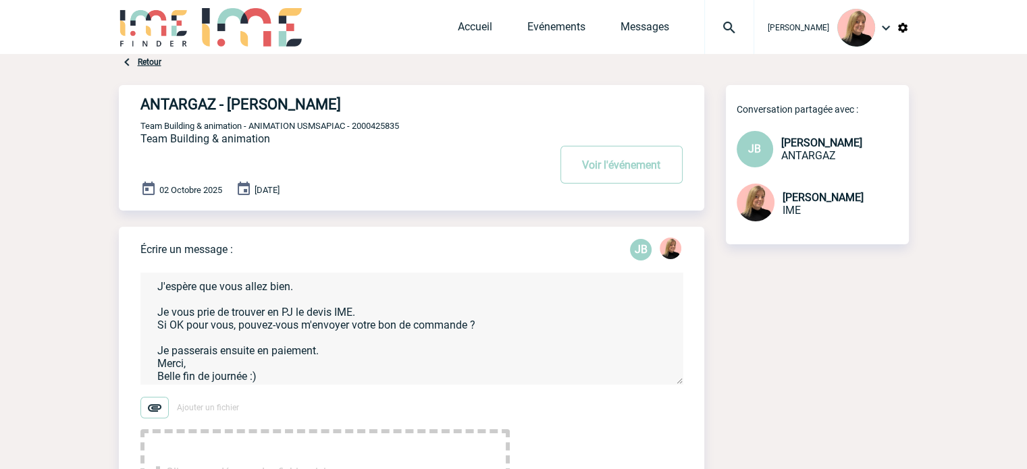
type textarea "Bonjour [PERSON_NAME], J'espère que vous allez bien. Je vous prie de trouver en…"
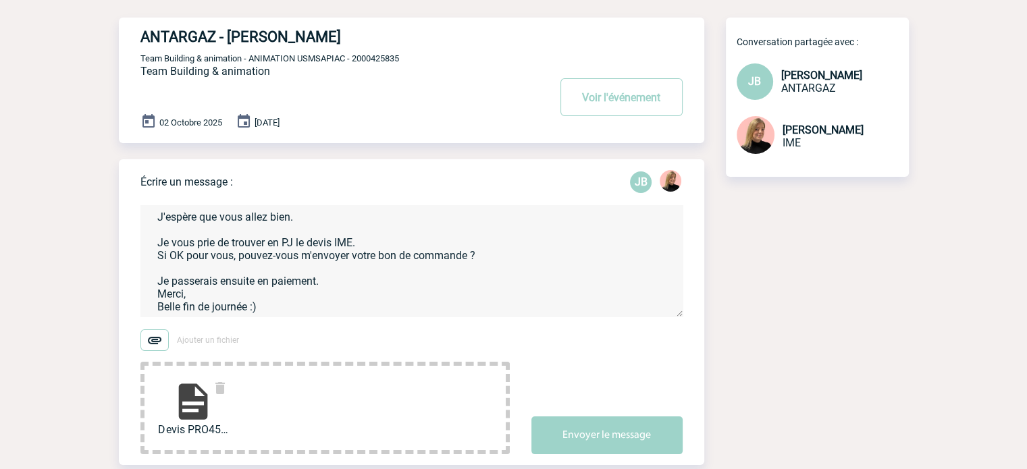
scroll to position [68, 0]
click at [576, 439] on button "Envoyer le message" at bounding box center [606, 436] width 151 height 38
